Goal: Find specific page/section: Find specific page/section

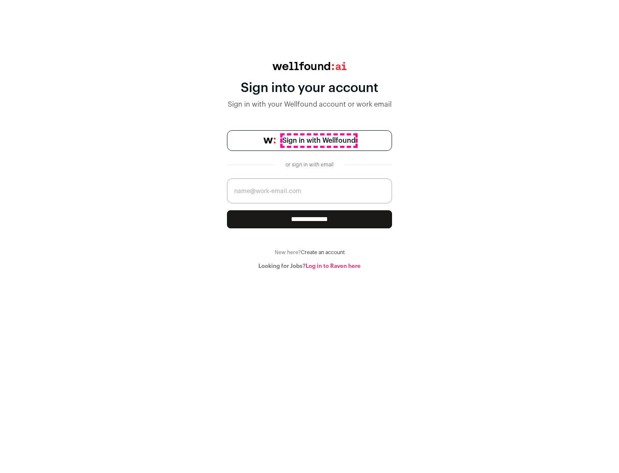
click at [319, 141] on span "Sign in with Wellfound" at bounding box center [319, 141] width 73 height 10
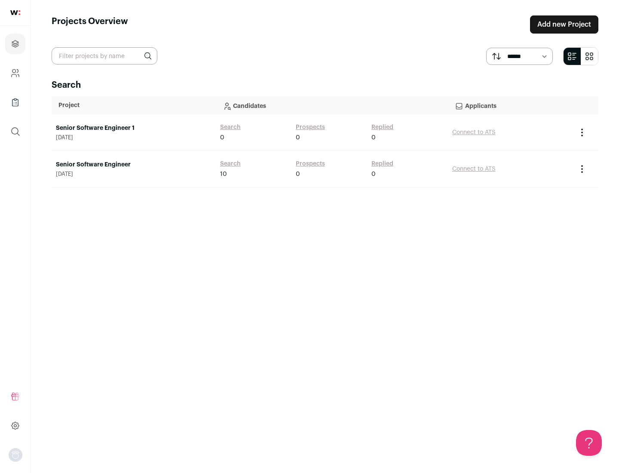
click at [133, 165] on link "Senior Software Engineer" at bounding box center [134, 164] width 156 height 9
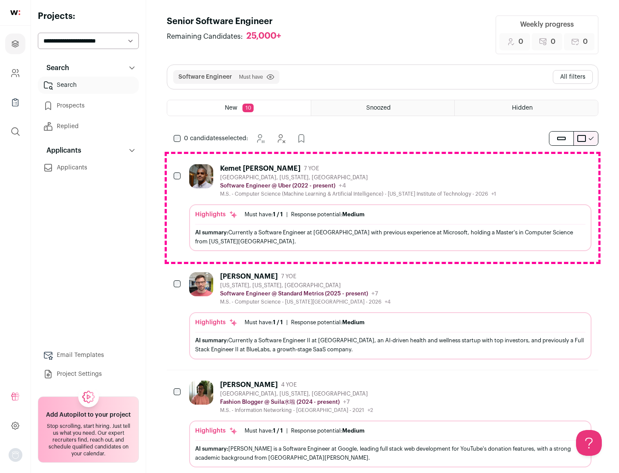
click at [383, 208] on div "Highlights Must have: 1 / 1 How many must haves have been fulfilled? | Response…" at bounding box center [390, 227] width 403 height 47
